Goal: Task Accomplishment & Management: Manage account settings

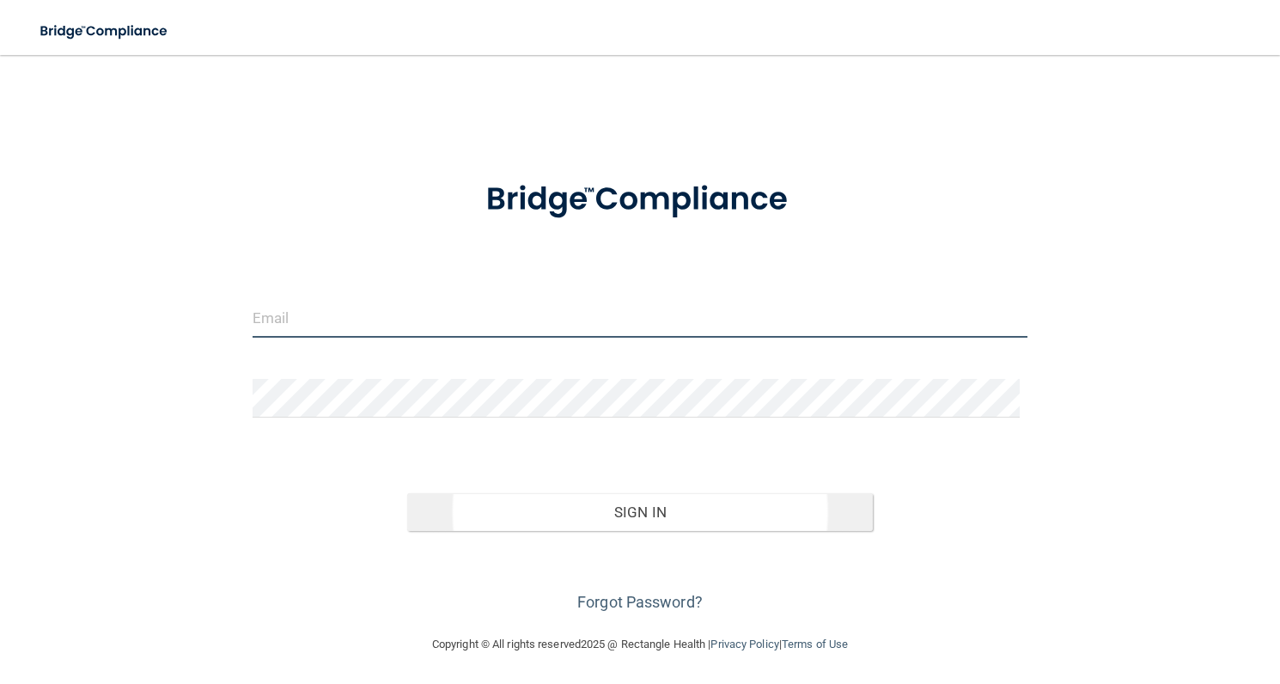
type input "[PERSON_NAME][EMAIL_ADDRESS][DOMAIN_NAME]"
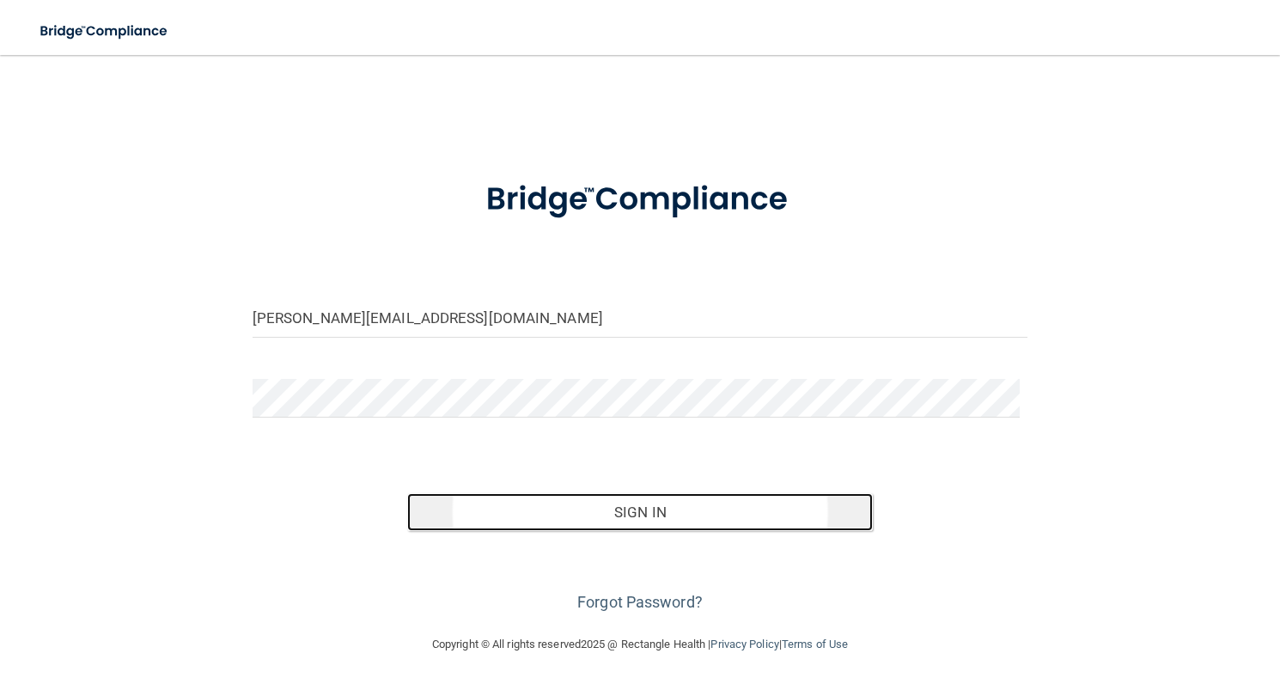
click at [549, 520] on button "Sign In" at bounding box center [639, 512] width 465 height 38
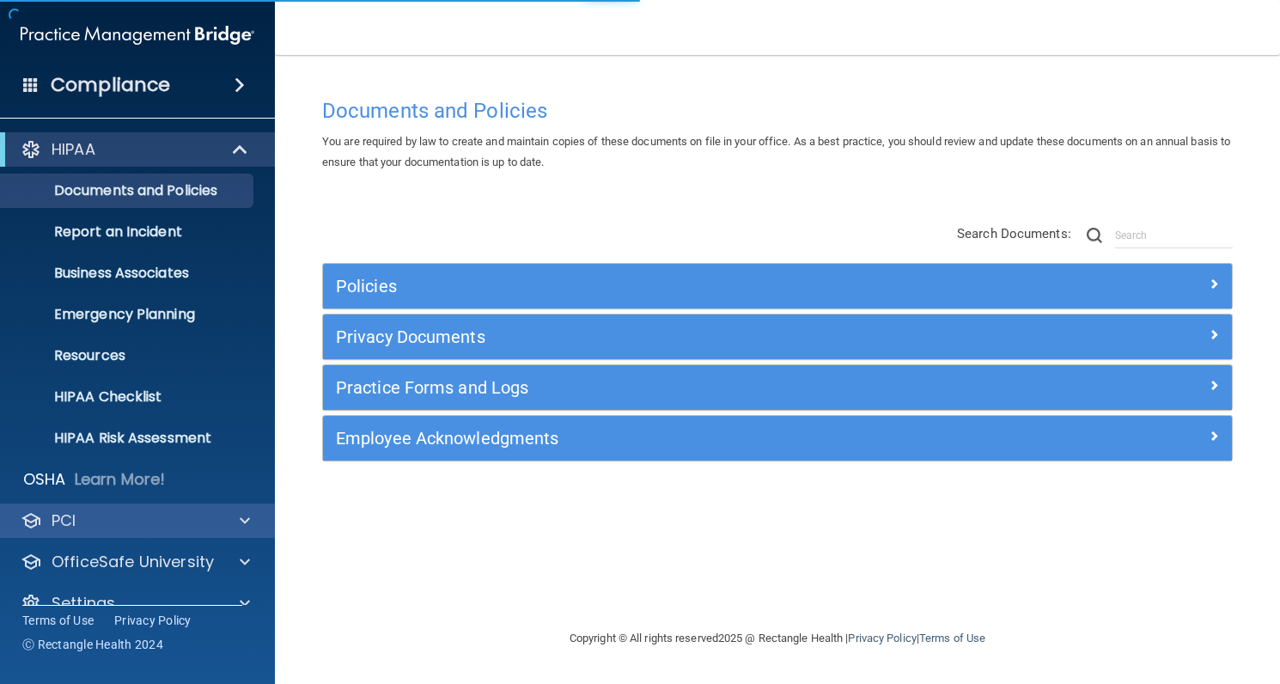
scroll to position [29, 0]
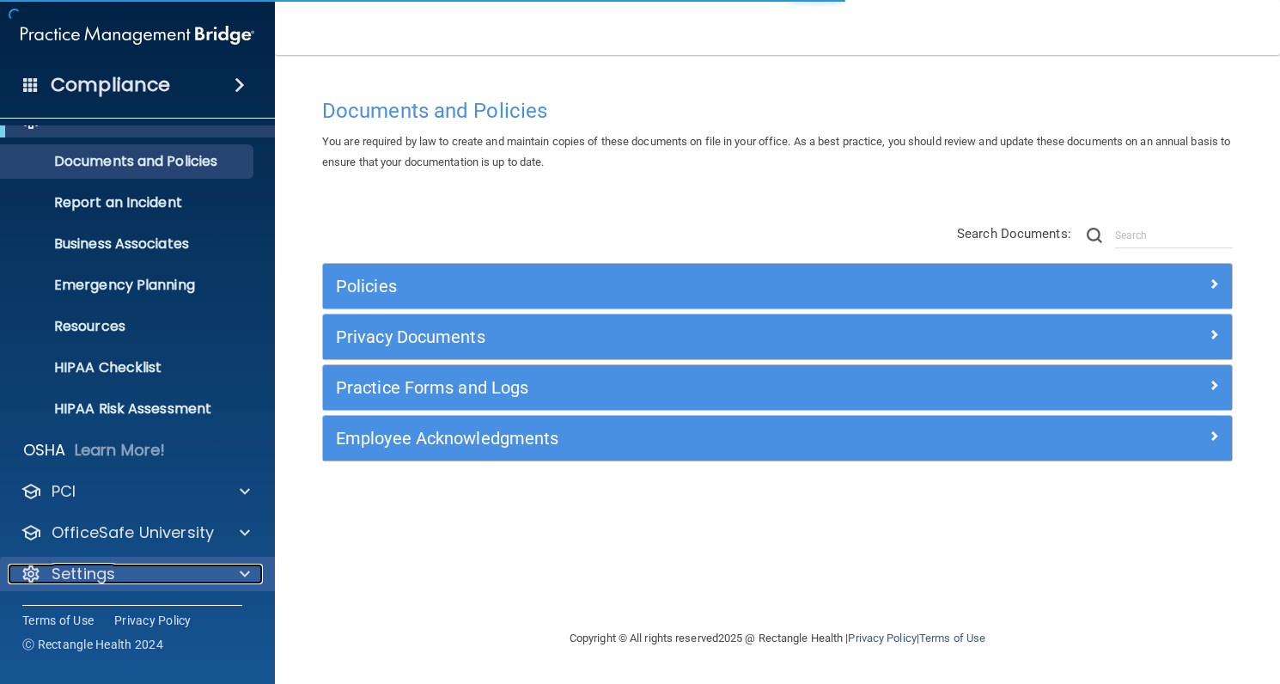
click at [96, 575] on p "Settings" at bounding box center [84, 573] width 64 height 21
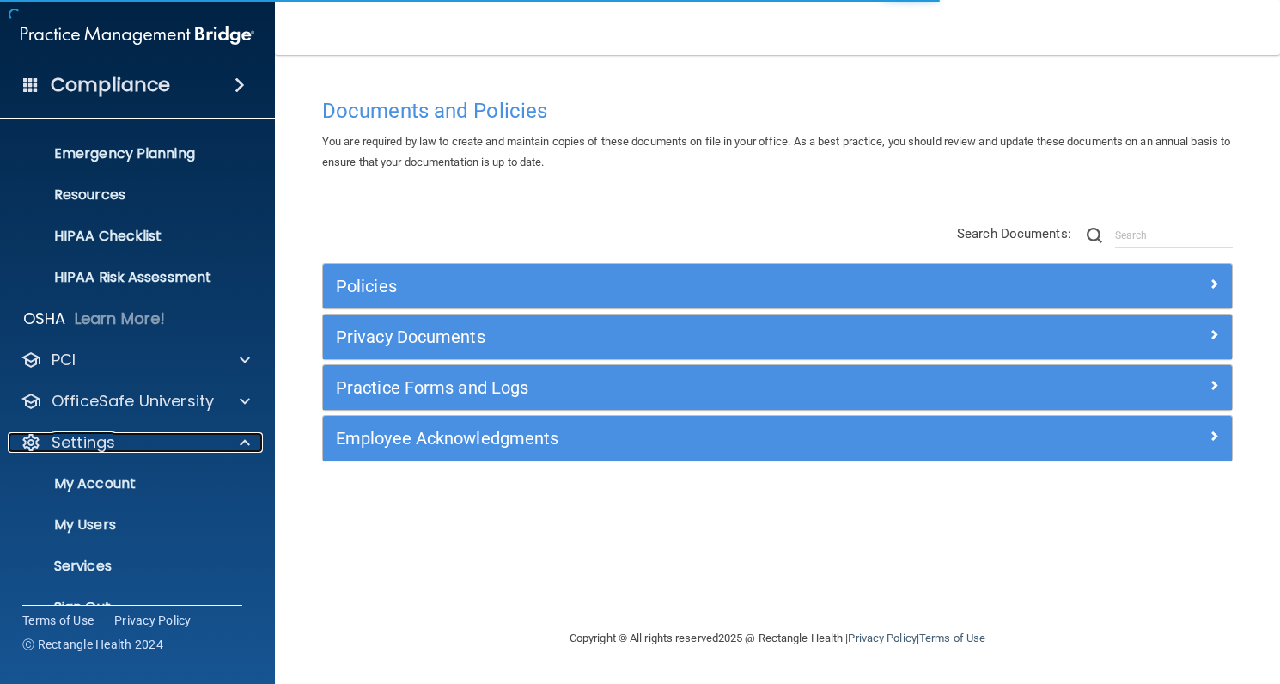
scroll to position [193, 0]
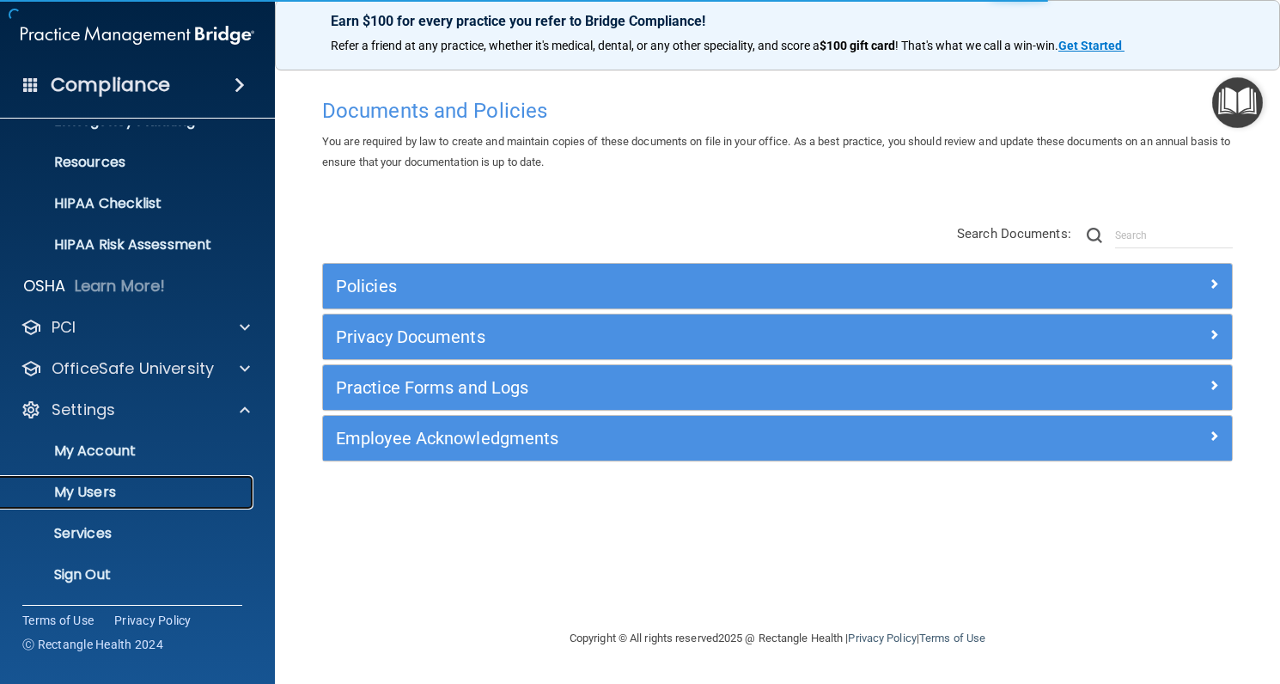
click at [76, 486] on p "My Users" at bounding box center [128, 492] width 234 height 17
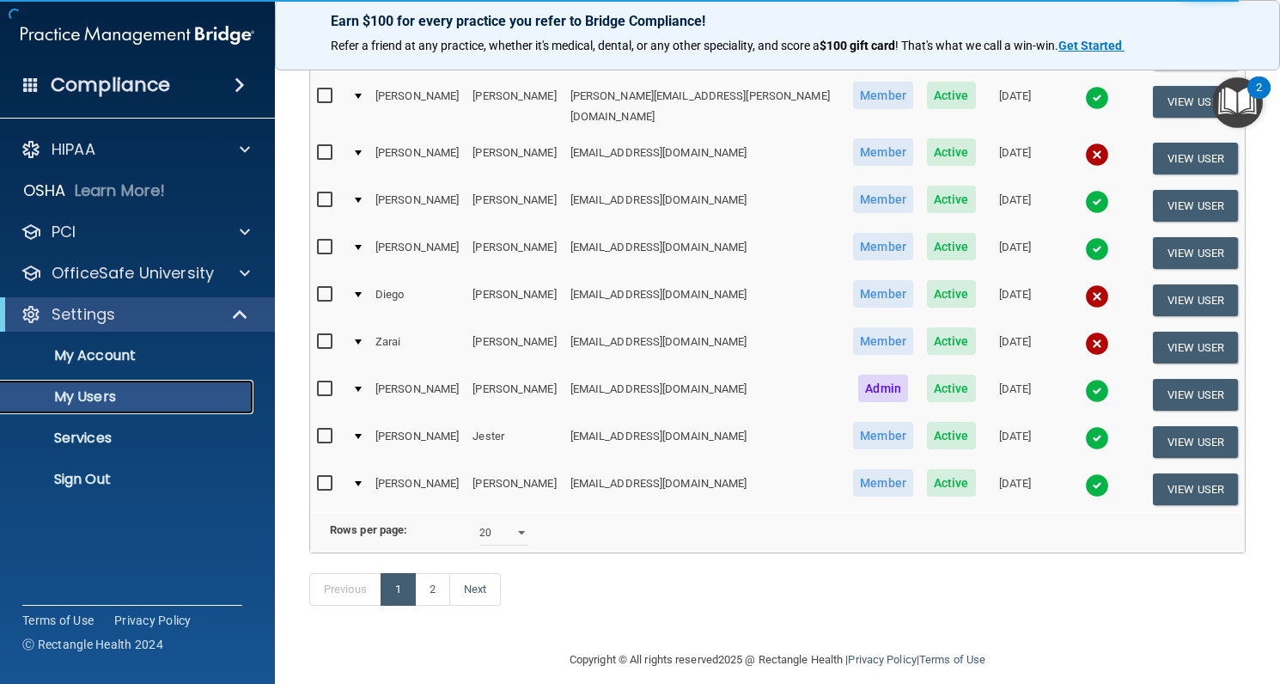
scroll to position [758, 0]
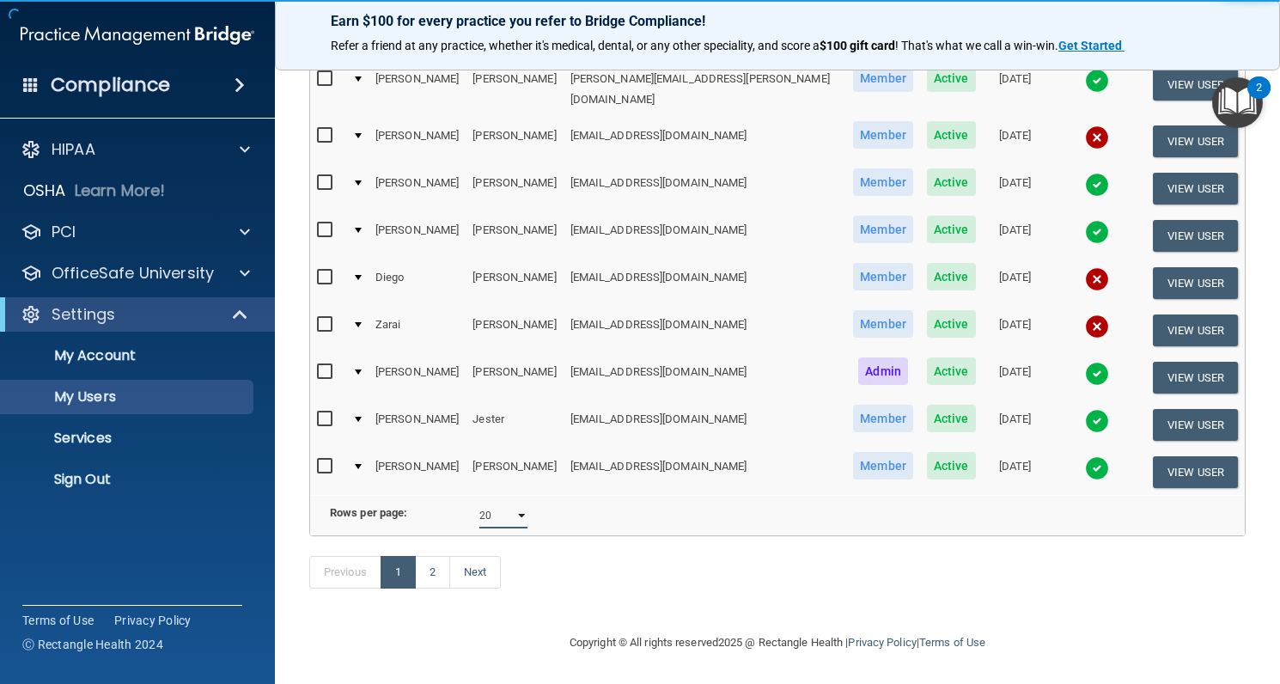
click at [491, 502] on select "10 20 30 40 all" at bounding box center [503, 515] width 49 height 26
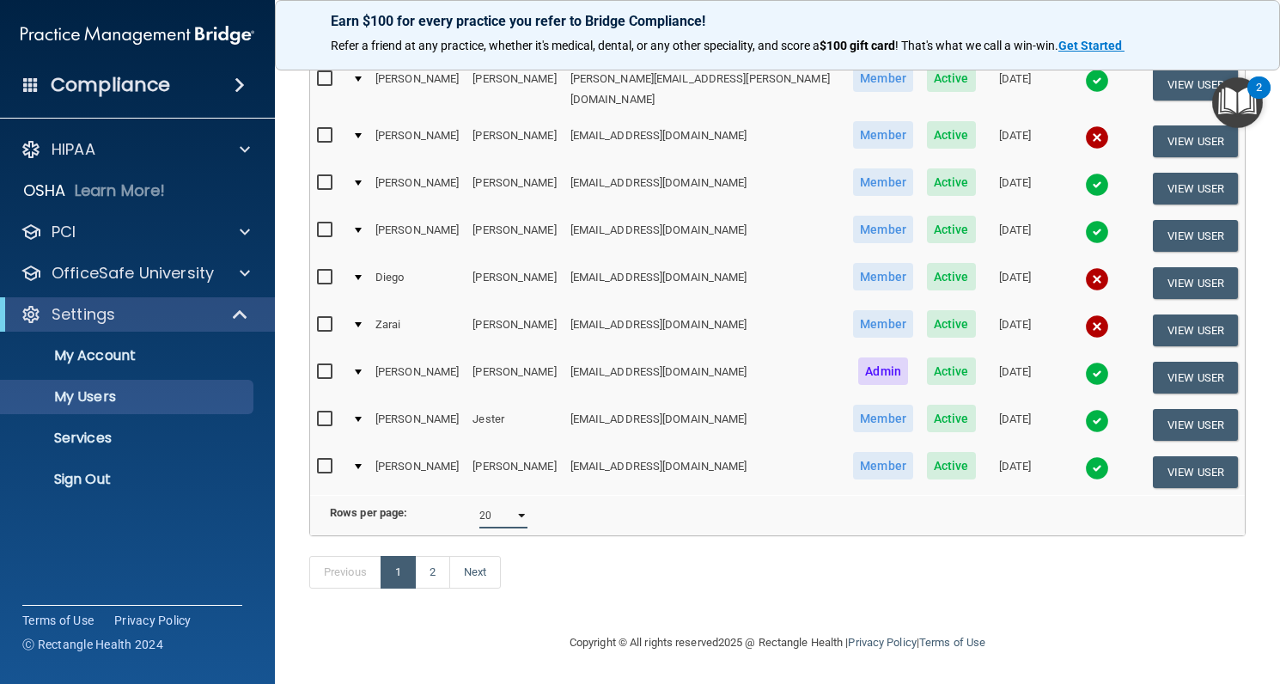
select select "38"
click at [479, 502] on select "10 20 30 40 all" at bounding box center [503, 515] width 49 height 26
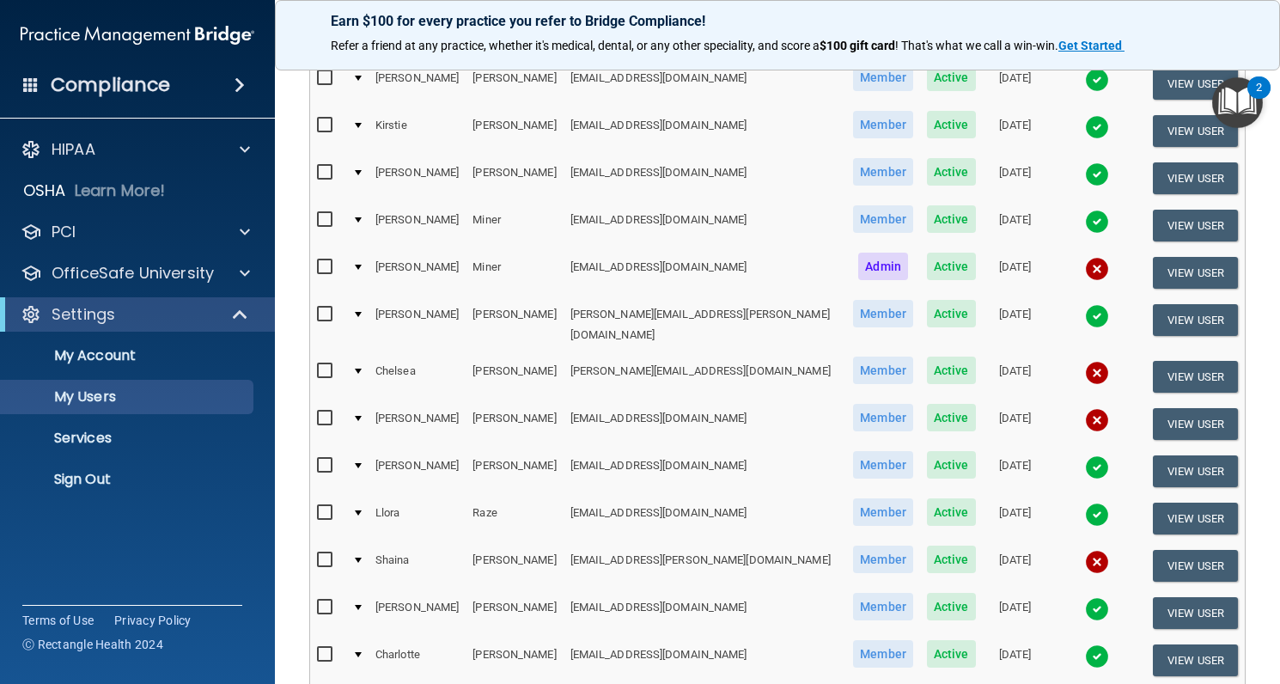
scroll to position [1288, 0]
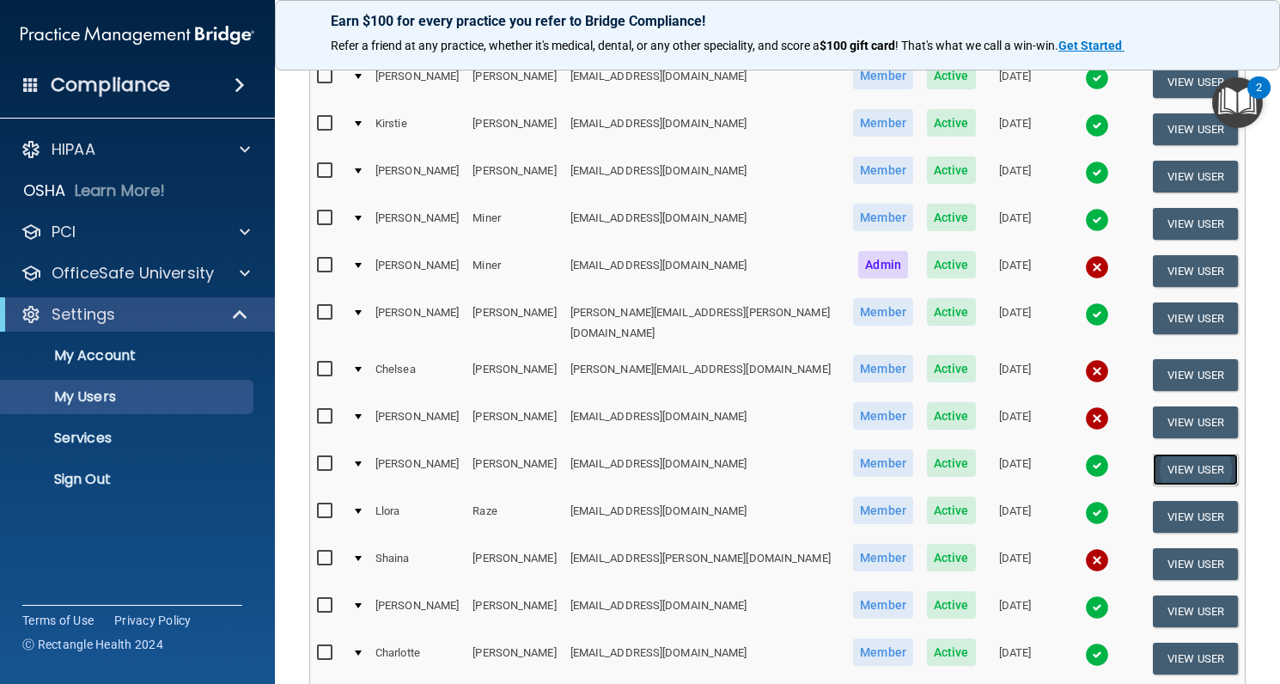
click at [1162, 454] on button "View User" at bounding box center [1195, 470] width 85 height 32
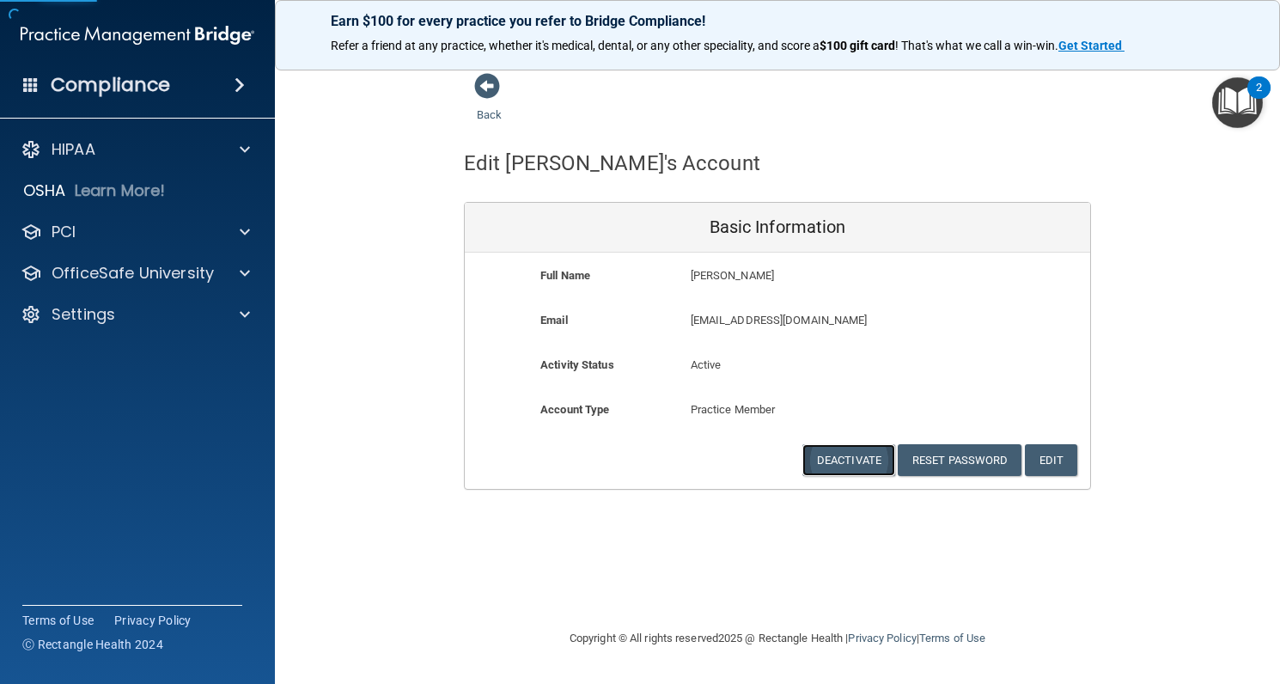
click at [858, 460] on button "Deactivate" at bounding box center [848, 460] width 93 height 32
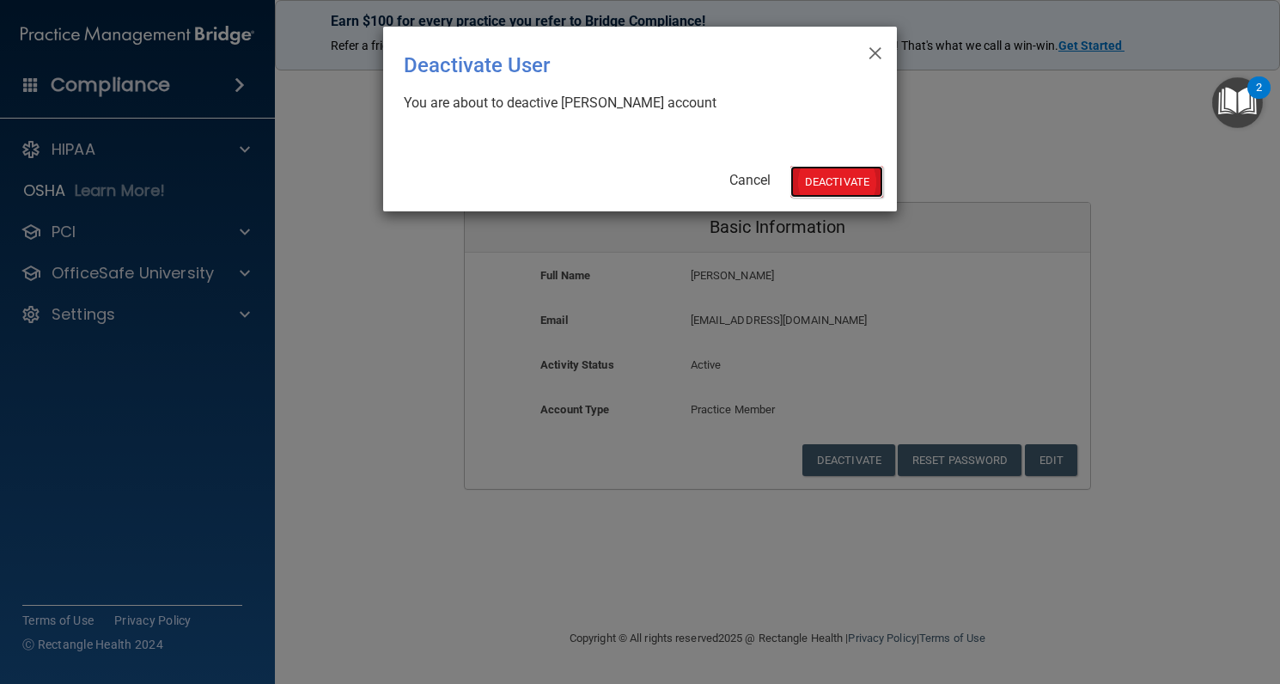
click at [831, 180] on button "Deactivate" at bounding box center [836, 182] width 93 height 32
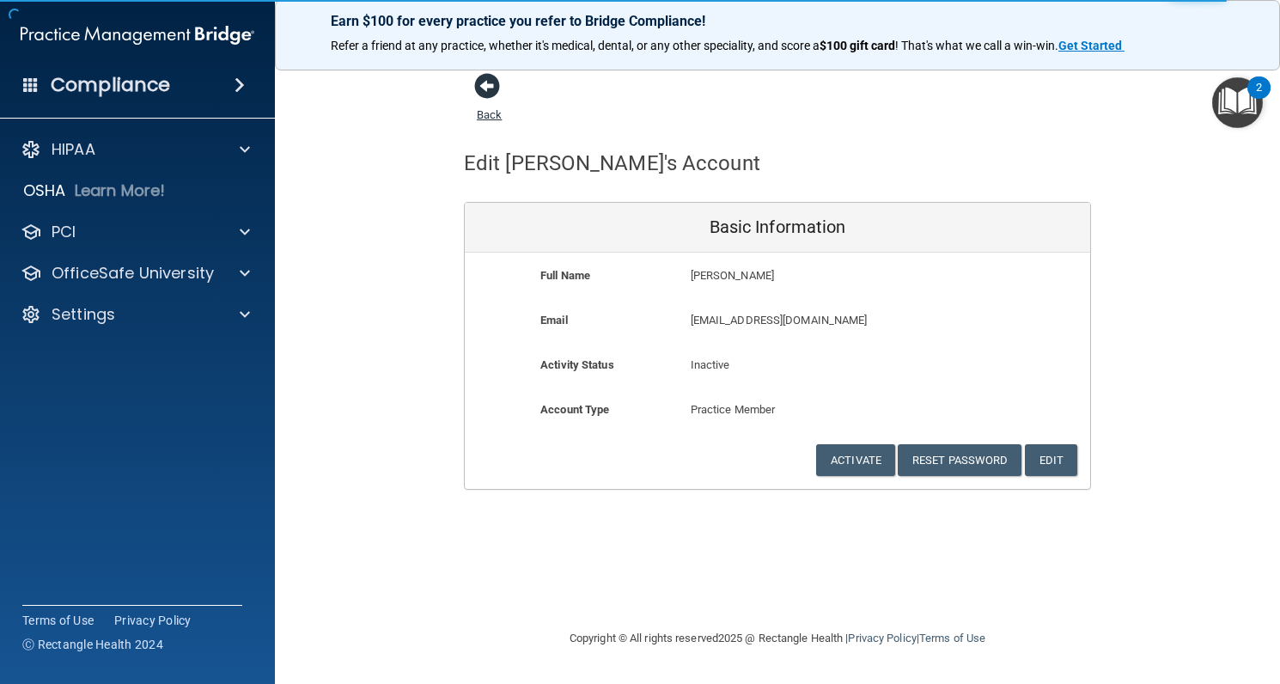
click at [493, 82] on span at bounding box center [487, 86] width 26 height 26
